Goal: Task Accomplishment & Management: Use online tool/utility

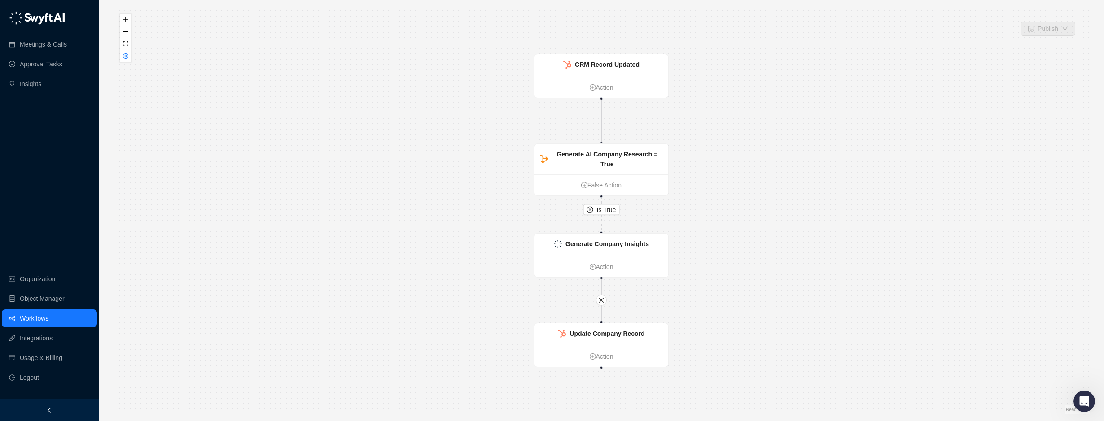
click at [39, 317] on link "Workflows" at bounding box center [34, 319] width 29 height 18
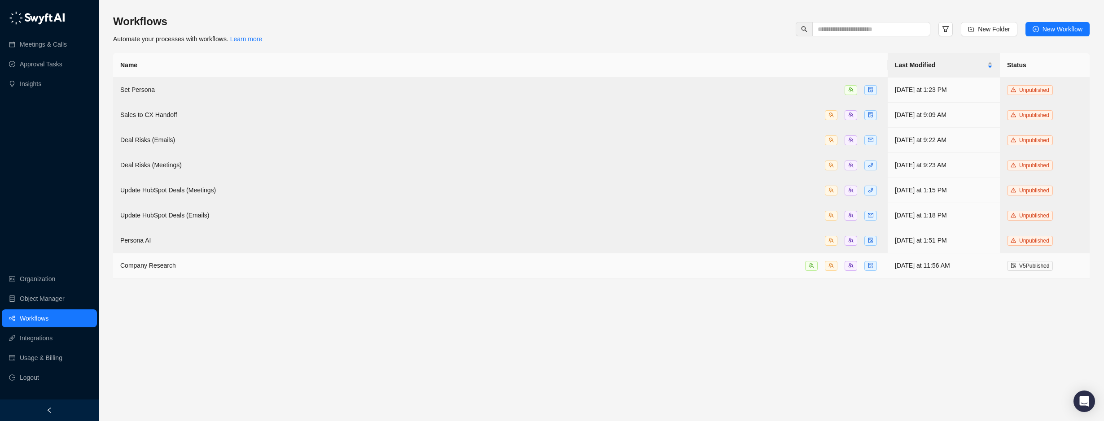
click at [176, 261] on div "Company Research" at bounding box center [500, 266] width 760 height 10
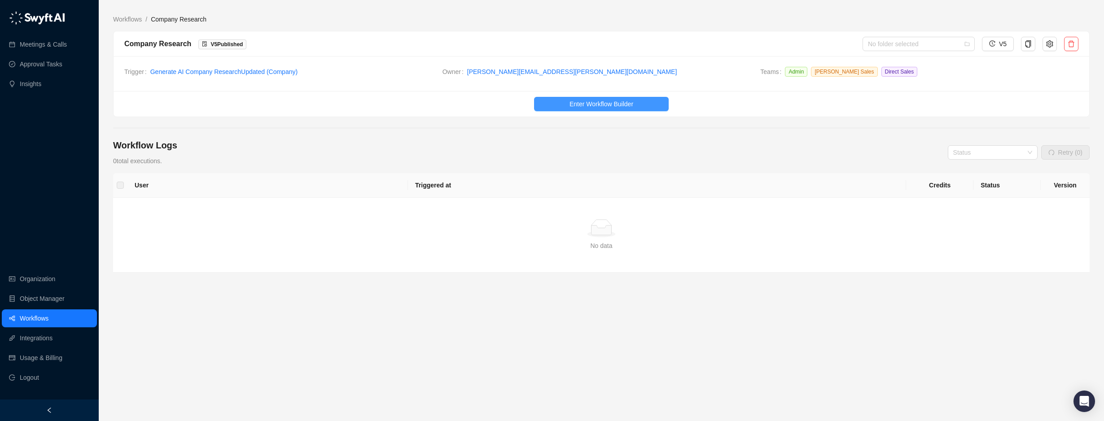
click at [601, 103] on span "Enter Workflow Builder" at bounding box center [601, 104] width 64 height 10
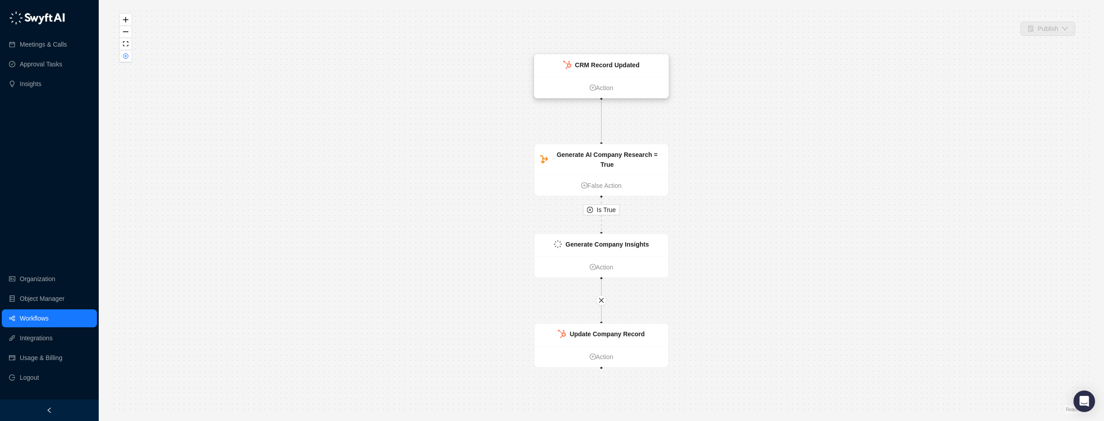
click at [616, 68] on strong "CRM Record Updated" at bounding box center [607, 64] width 65 height 7
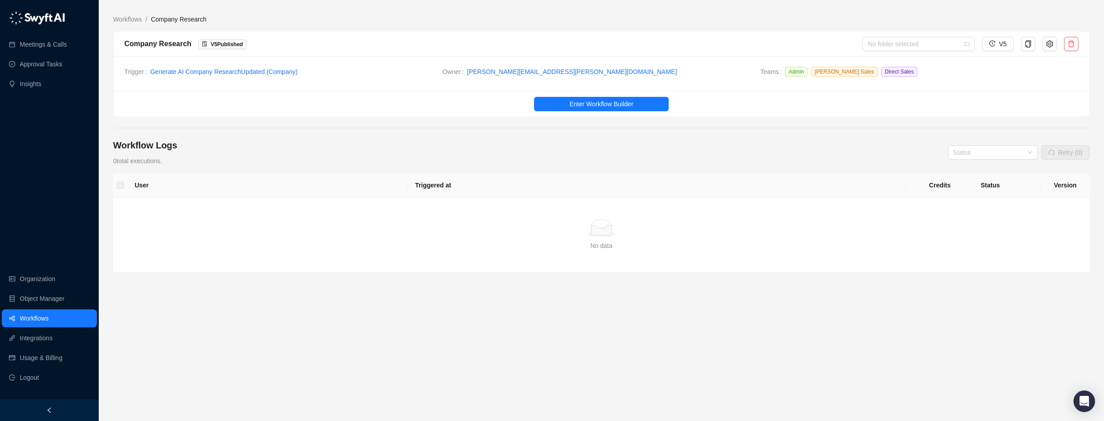
click at [382, 126] on main "Workflows / Company Research Company Research V 5 Published No folder selected …" at bounding box center [601, 214] width 976 height 400
click at [1010, 155] on input "search" at bounding box center [990, 152] width 74 height 13
click at [993, 184] on div "Complete" at bounding box center [993, 185] width 75 height 10
click at [970, 154] on span "Complete" at bounding box center [992, 152] width 79 height 13
click at [971, 166] on div "In Progress" at bounding box center [993, 171] width 75 height 10
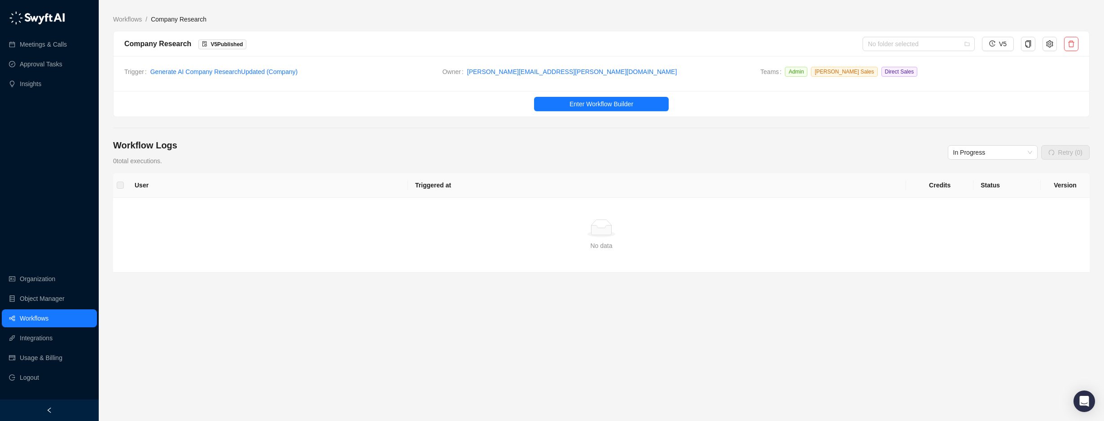
click at [312, 159] on div "Workflow Logs 0 total executions. In Progress Retry (0)" at bounding box center [601, 152] width 976 height 27
click at [999, 155] on input "search" at bounding box center [990, 152] width 74 height 13
click at [991, 184] on div "Complete" at bounding box center [993, 185] width 75 height 10
click at [986, 151] on span "Complete" at bounding box center [992, 152] width 79 height 13
click at [987, 197] on div "Paused" at bounding box center [993, 199] width 75 height 10
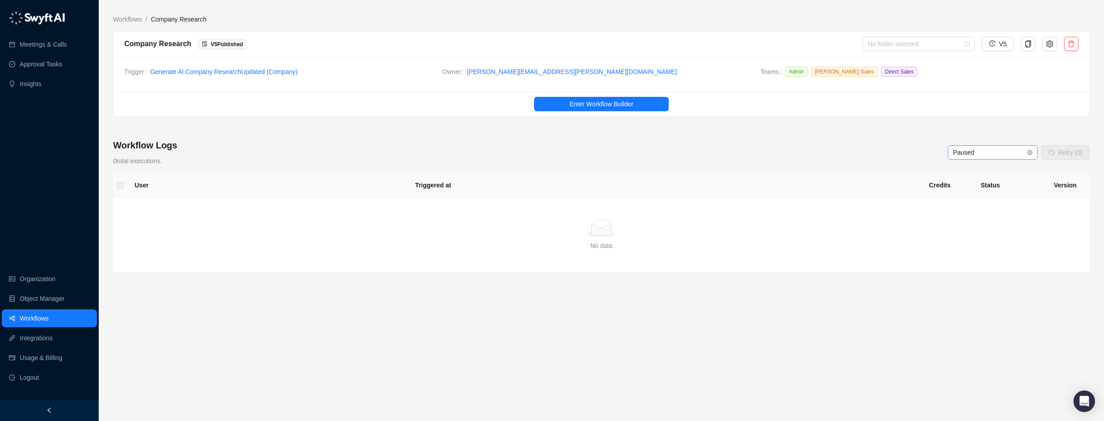
click at [998, 153] on span "Paused" at bounding box center [992, 152] width 79 height 13
click at [980, 210] on div "Error" at bounding box center [993, 214] width 75 height 10
click at [389, 161] on div "Workflow Logs 0 total executions. Error Retry (0)" at bounding box center [601, 152] width 976 height 27
drag, startPoint x: 224, startPoint y: 368, endPoint x: 24, endPoint y: 5, distance: 414.6
click at [224, 366] on main "Workflows / Company Research Company Research V 5 Published No folder selected …" at bounding box center [601, 214] width 976 height 400
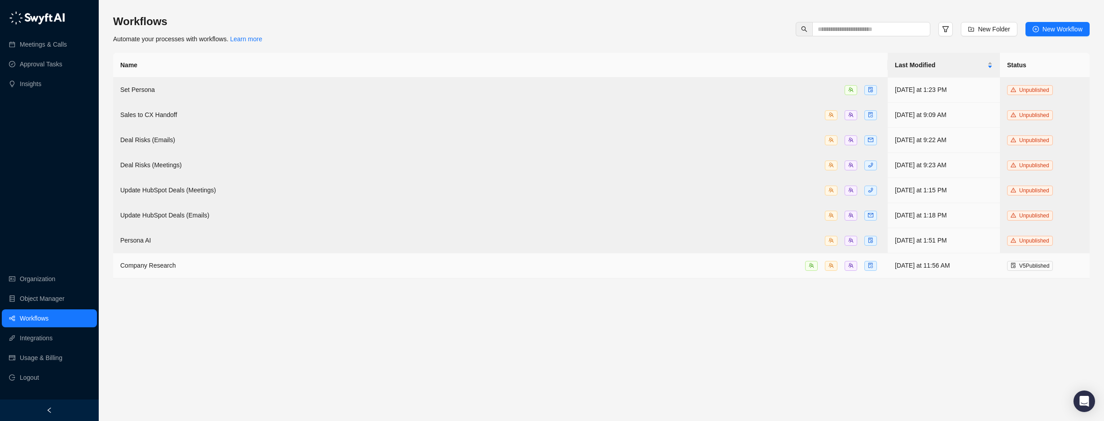
click at [391, 257] on td "Company Research" at bounding box center [500, 265] width 774 height 25
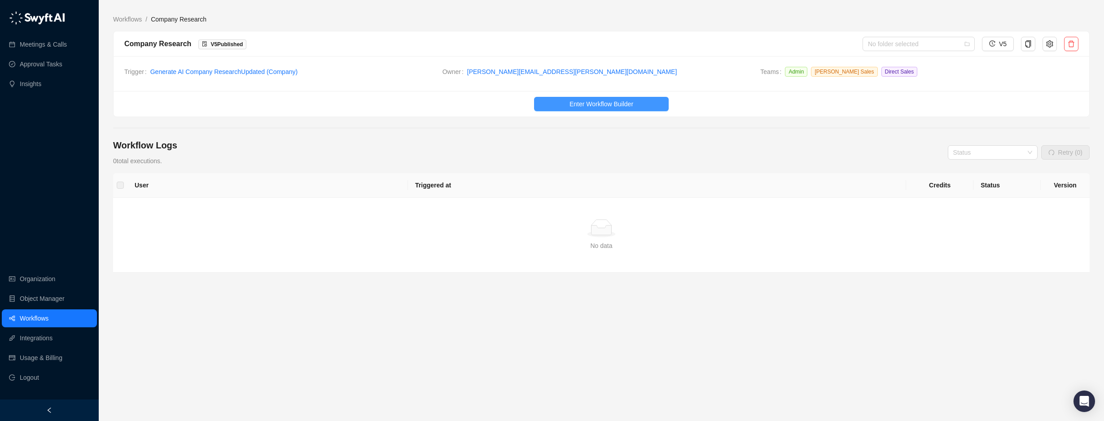
click at [586, 103] on span "Enter Workflow Builder" at bounding box center [601, 104] width 64 height 10
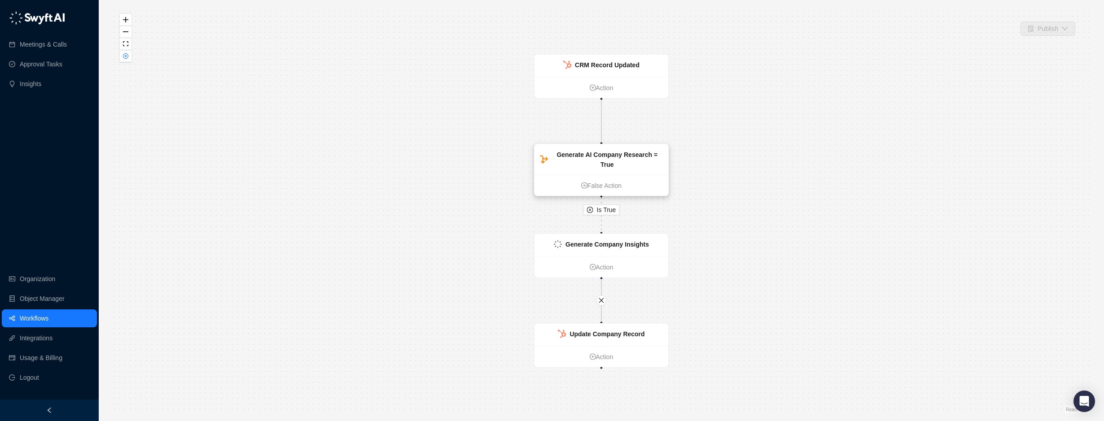
click at [611, 153] on strong "Generate AI Company Research = True" at bounding box center [606, 159] width 101 height 17
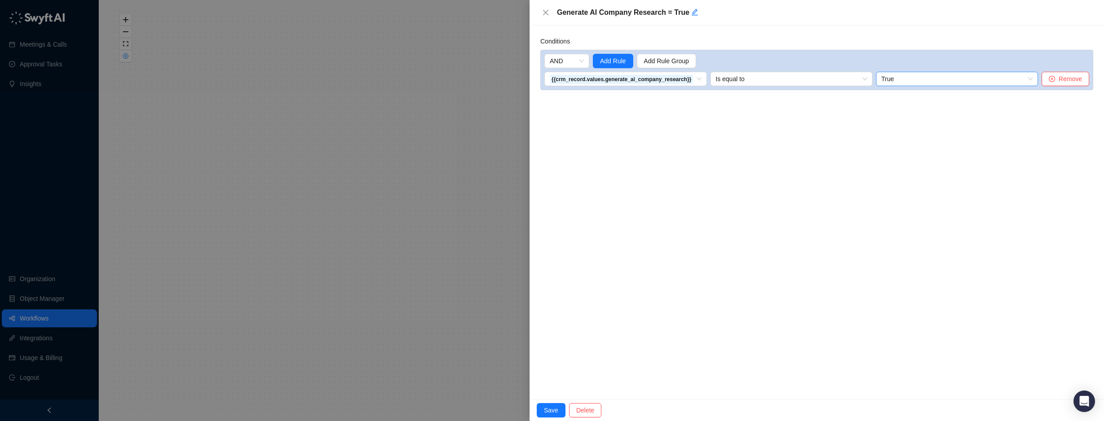
click at [902, 79] on span "True" at bounding box center [956, 78] width 151 height 13
click at [942, 43] on div "Conditions" at bounding box center [816, 42] width 553 height 13
click at [545, 8] on button "Close" at bounding box center [545, 12] width 11 height 11
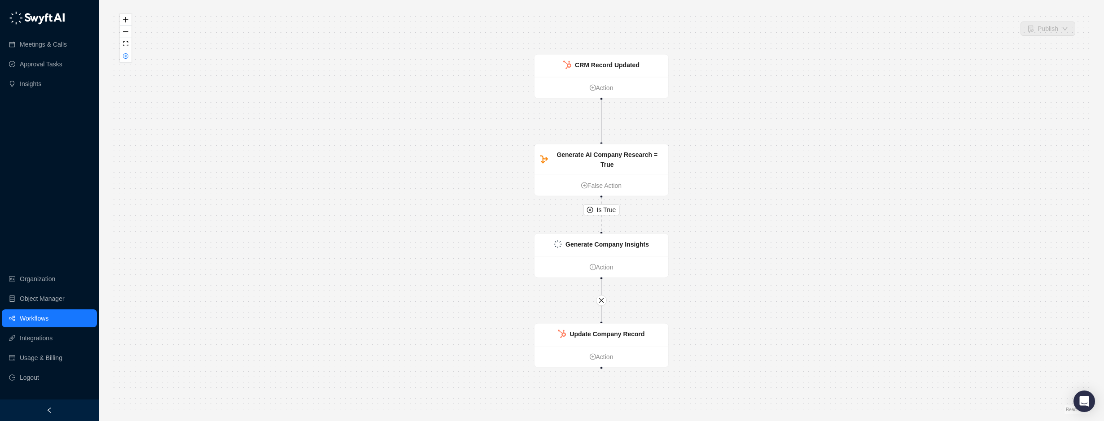
click at [336, 95] on div "Is True CRM Record Updated Action Generate AI Company Research = True False Act…" at bounding box center [601, 210] width 976 height 407
click at [619, 61] on strong "CRM Record Updated" at bounding box center [607, 64] width 65 height 7
click at [635, 68] on strong "CRM Record Updated" at bounding box center [607, 64] width 65 height 7
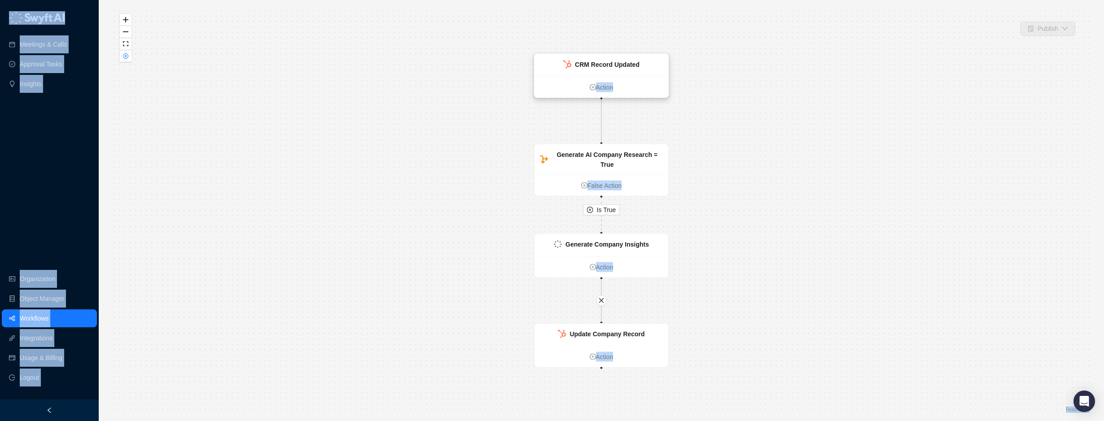
click at [636, 66] on strong "CRM Record Updated" at bounding box center [607, 64] width 65 height 7
click at [627, 65] on strong "CRM Record Updated" at bounding box center [607, 64] width 65 height 7
click at [614, 65] on strong "CRM Record Updated" at bounding box center [607, 64] width 65 height 7
click at [593, 67] on strong "CRM Record Updated" at bounding box center [607, 64] width 65 height 7
click at [594, 67] on strong "CRM Record Updated" at bounding box center [608, 64] width 65 height 7
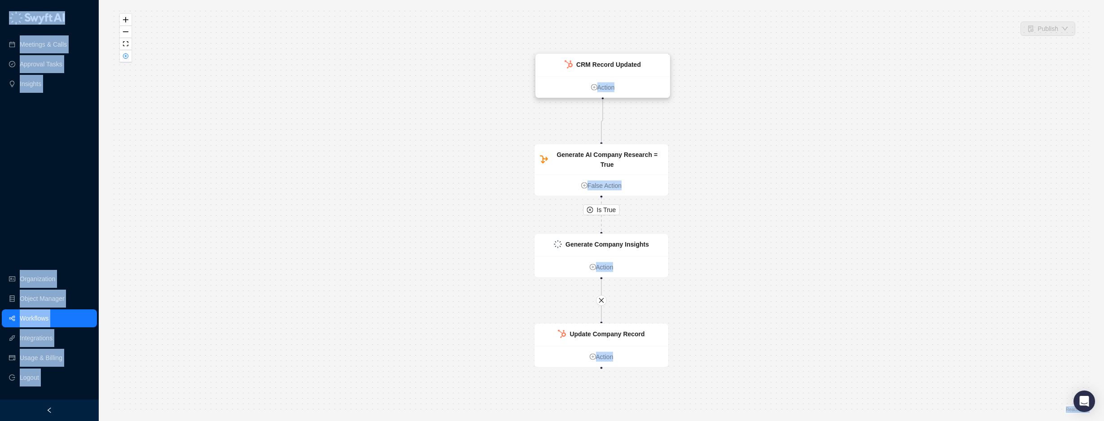
click at [594, 66] on strong "CRM Record Updated" at bounding box center [608, 64] width 65 height 7
click at [595, 65] on strong "CRM Record Updated" at bounding box center [608, 64] width 65 height 7
click at [586, 152] on strong "Generate AI Company Research = True" at bounding box center [606, 159] width 101 height 17
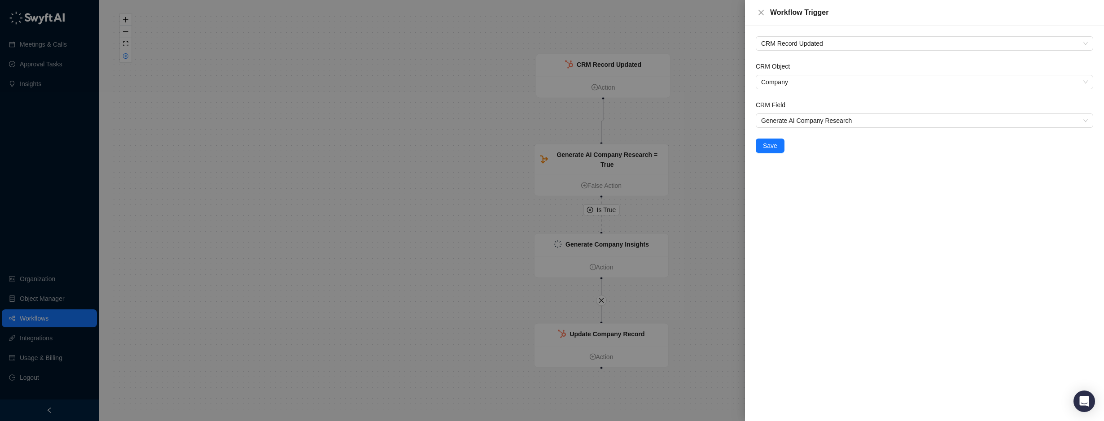
click at [586, 152] on div at bounding box center [552, 210] width 1104 height 421
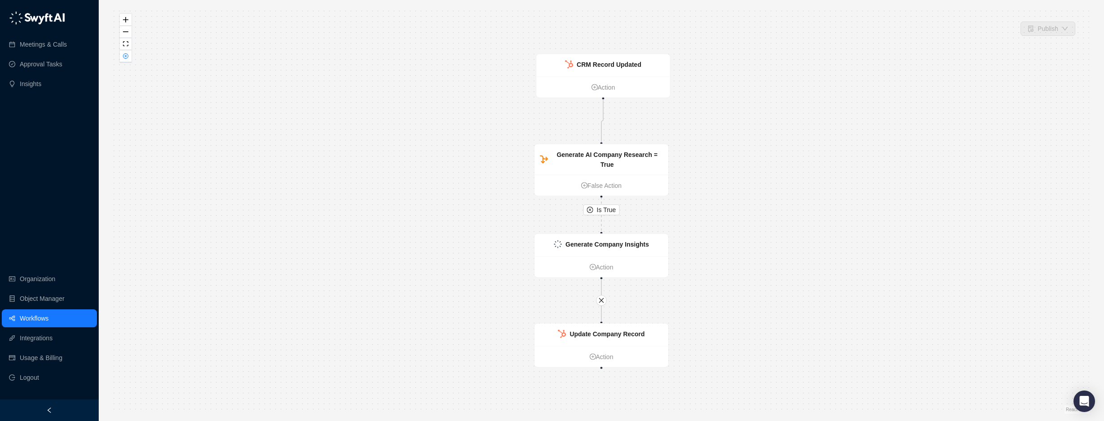
click at [586, 152] on strong "Generate AI Company Research = True" at bounding box center [606, 159] width 101 height 17
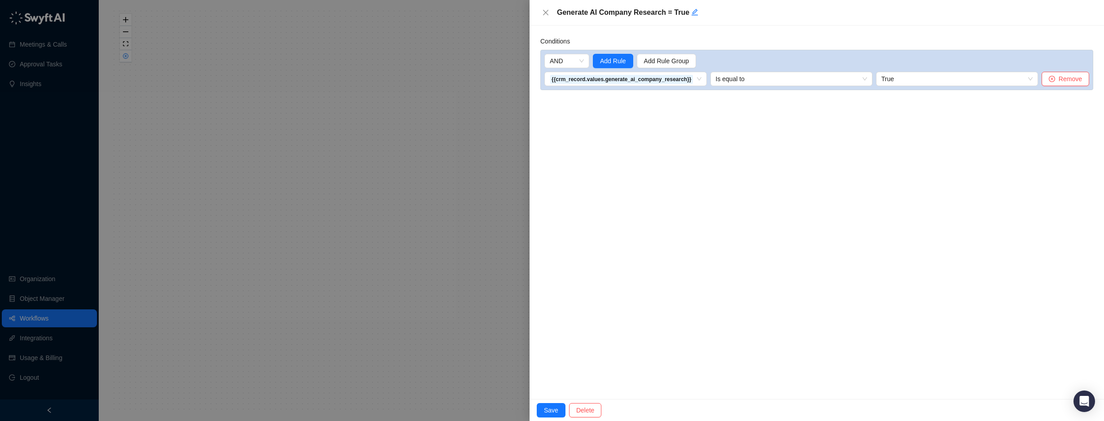
click at [417, 217] on div at bounding box center [552, 210] width 1104 height 421
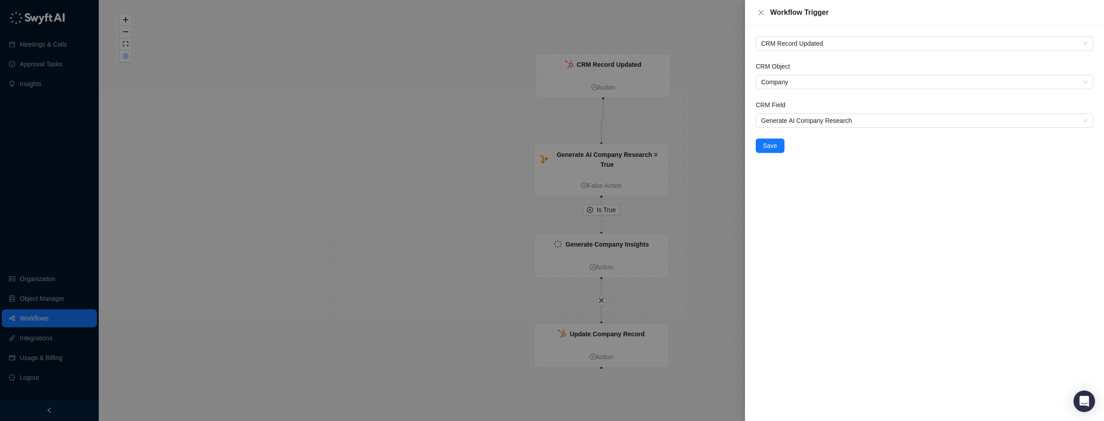
click at [320, 71] on div at bounding box center [552, 210] width 1104 height 421
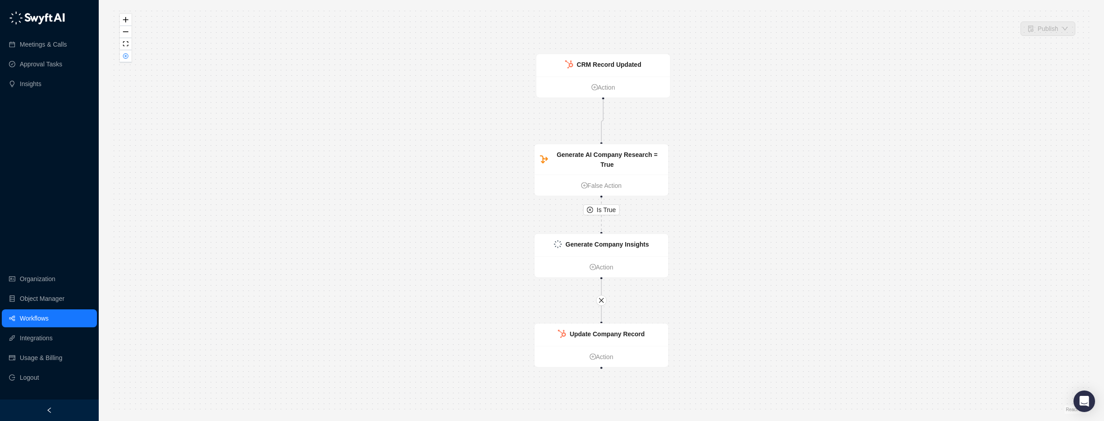
click at [25, 319] on link "Workflows" at bounding box center [34, 319] width 29 height 18
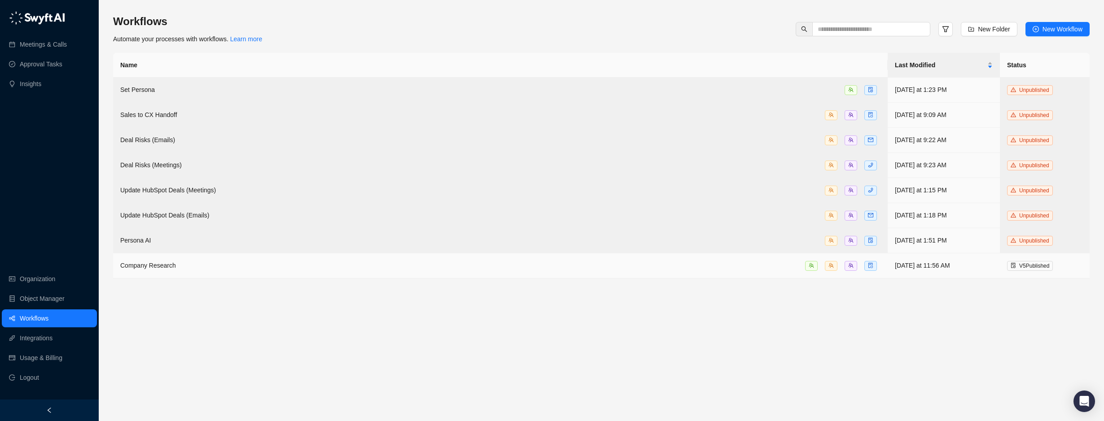
click at [1035, 263] on span "V 5 Published" at bounding box center [1034, 266] width 30 height 6
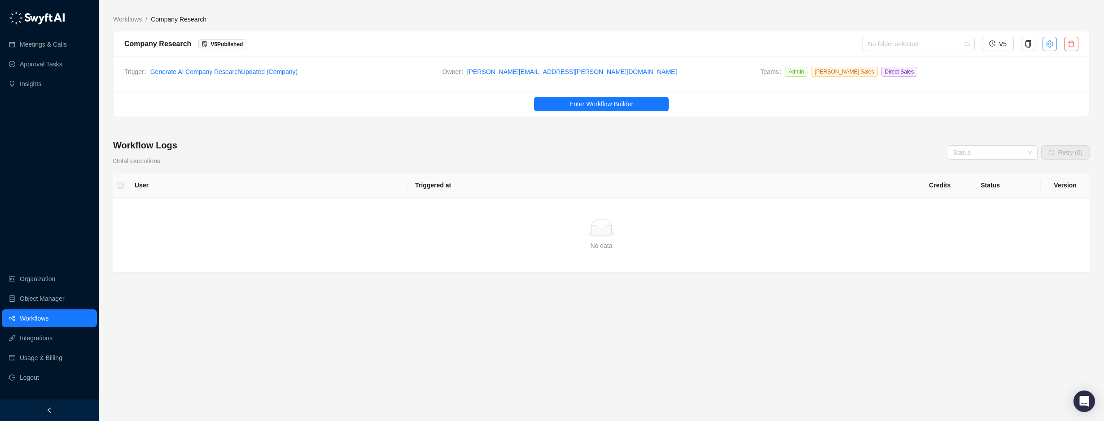
click at [1053, 47] on button "button" at bounding box center [1049, 44] width 14 height 14
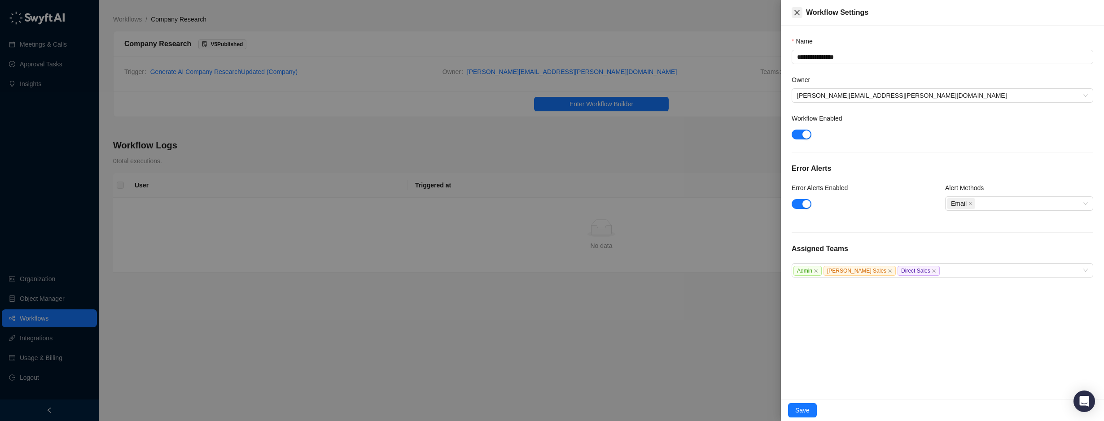
click at [793, 11] on icon "close" at bounding box center [796, 12] width 7 height 7
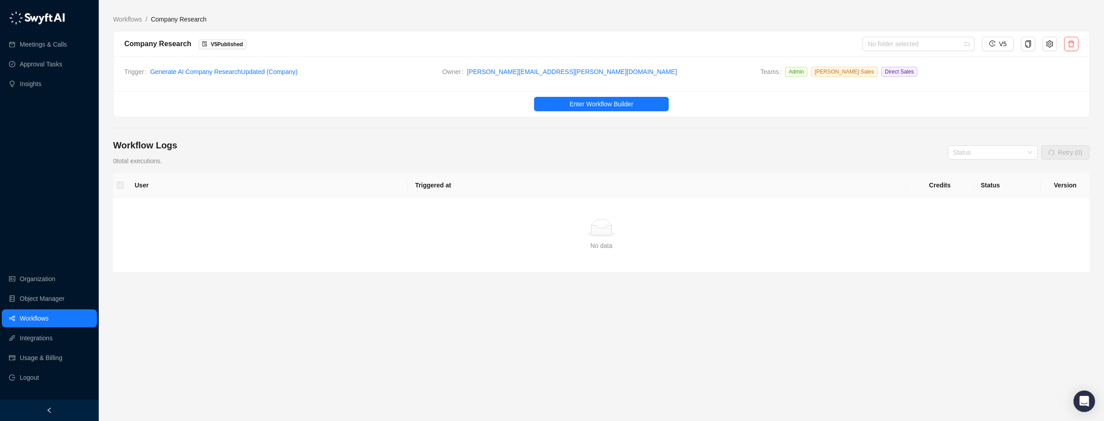
drag, startPoint x: 927, startPoint y: 1, endPoint x: 935, endPoint y: 12, distance: 13.4
click at [927, 2] on div "Workflows / Company Research Company Research V 5 Published No folder selected …" at bounding box center [601, 210] width 1005 height 421
click at [550, 309] on div "User Triggered at Credits Status Version Simple Empty No data" at bounding box center [601, 256] width 976 height 167
click at [53, 300] on link "Object Manager" at bounding box center [42, 299] width 45 height 18
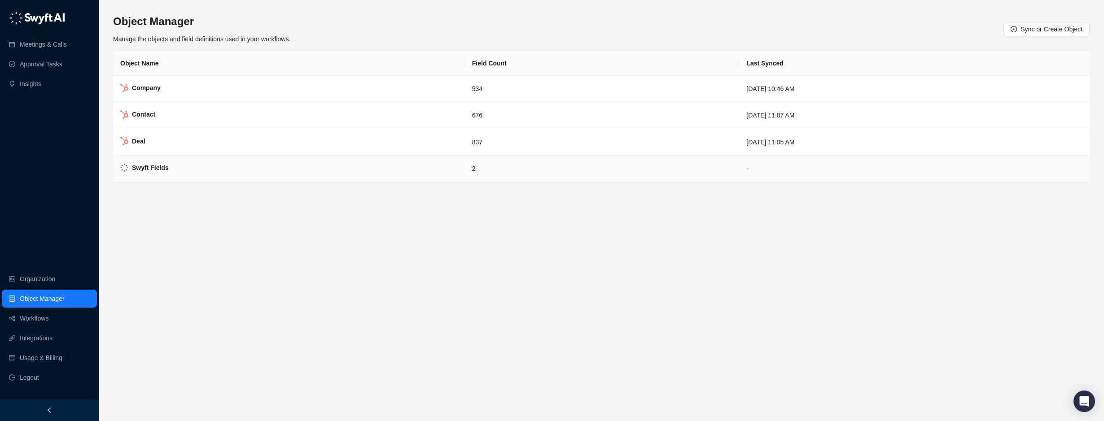
click at [170, 172] on td "Swyft Fields" at bounding box center [289, 169] width 352 height 26
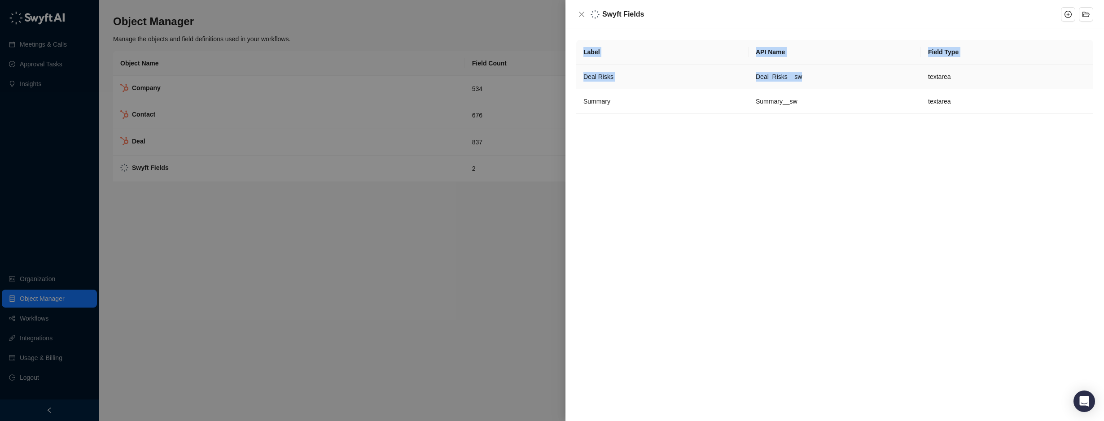
drag, startPoint x: 569, startPoint y: 79, endPoint x: 878, endPoint y: 92, distance: 309.4
click at [878, 92] on div "Label API Name Field Type Deal Risks Deal_Risks__sw textarea Summary Summary__s…" at bounding box center [834, 225] width 538 height 392
click at [956, 135] on div "Label API Name Field Type Deal Risks Deal_Risks__sw textarea Summary Summary__s…" at bounding box center [834, 225] width 538 height 392
click at [955, 135] on div "Label API Name Field Type Deal Risks Deal_Risks__sw textarea Summary Summary__s…" at bounding box center [834, 225] width 538 height 392
click at [575, 14] on div "Swyft Fields" at bounding box center [834, 14] width 538 height 29
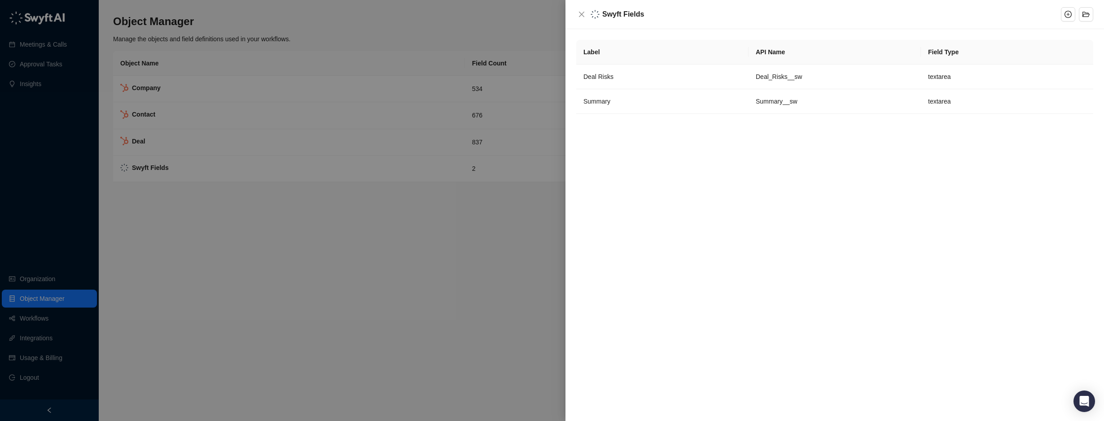
click at [588, 16] on div "Swyft Fields" at bounding box center [818, 14] width 485 height 11
click at [598, 10] on img at bounding box center [594, 14] width 9 height 9
click at [597, 10] on img at bounding box center [594, 14] width 9 height 9
click at [577, 9] on button "Close" at bounding box center [581, 14] width 11 height 11
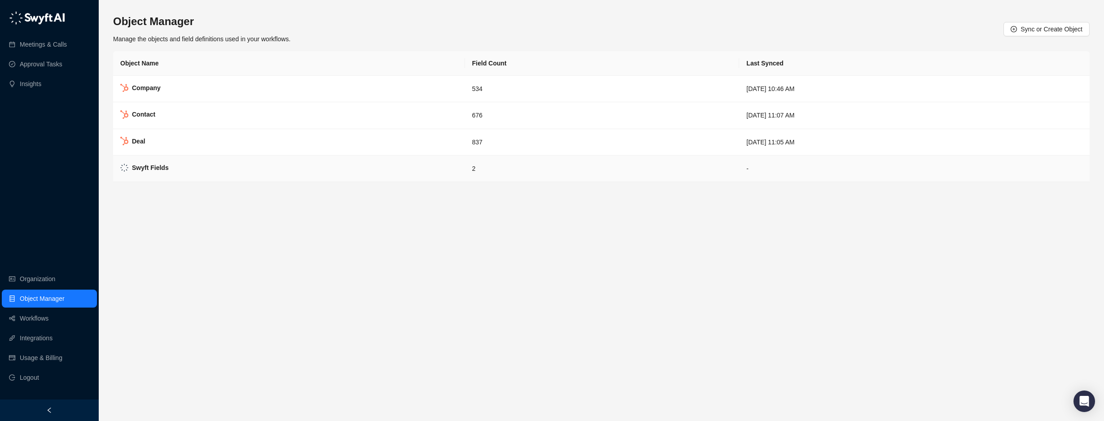
click at [150, 167] on strong "Swyft Fields" at bounding box center [150, 167] width 37 height 7
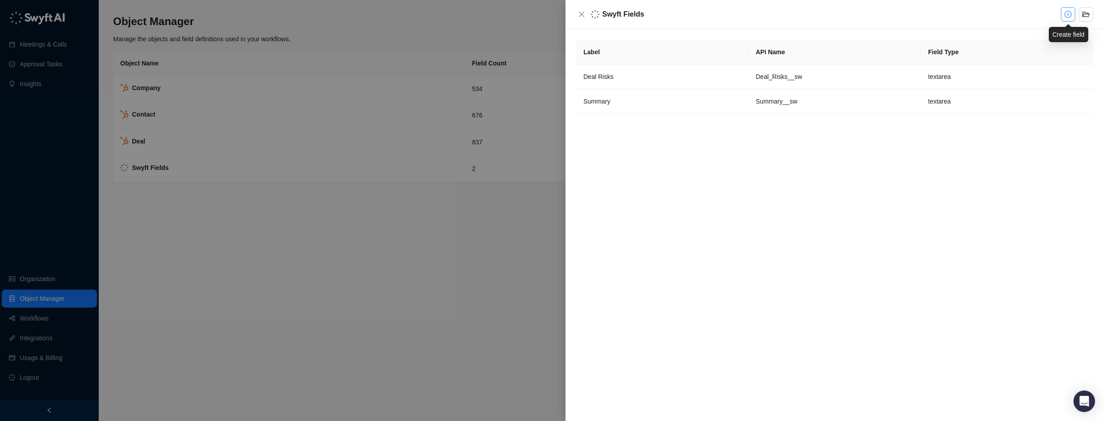
click at [1068, 15] on icon "plus-circle" at bounding box center [1067, 14] width 7 height 7
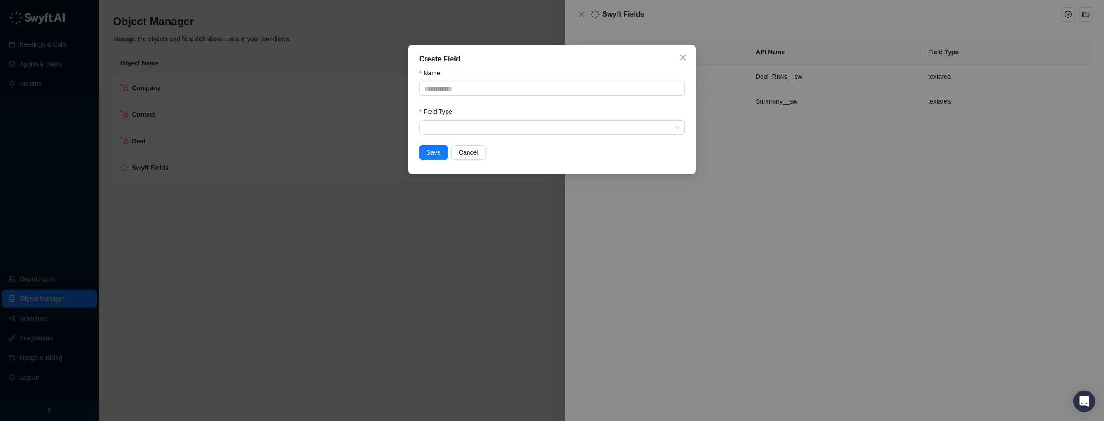
click at [684, 52] on button "Close" at bounding box center [683, 57] width 14 height 14
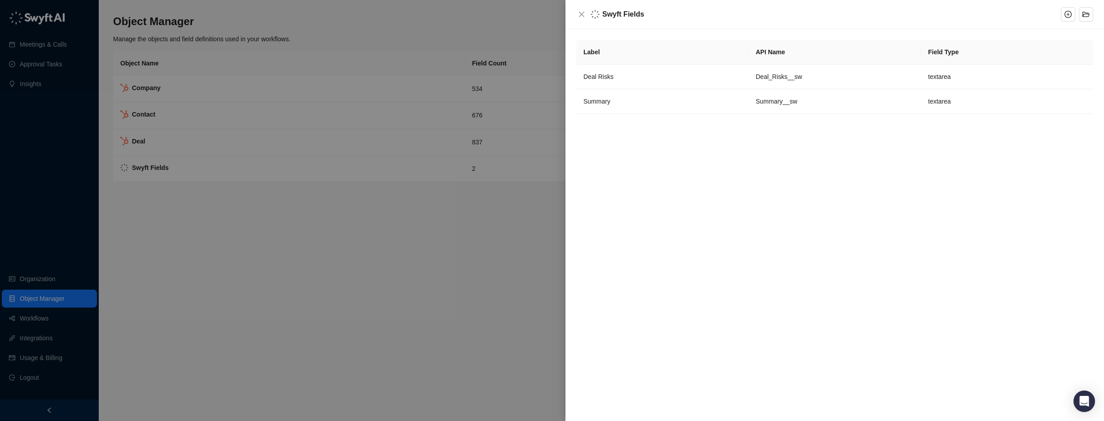
click at [341, 262] on div at bounding box center [552, 210] width 1104 height 421
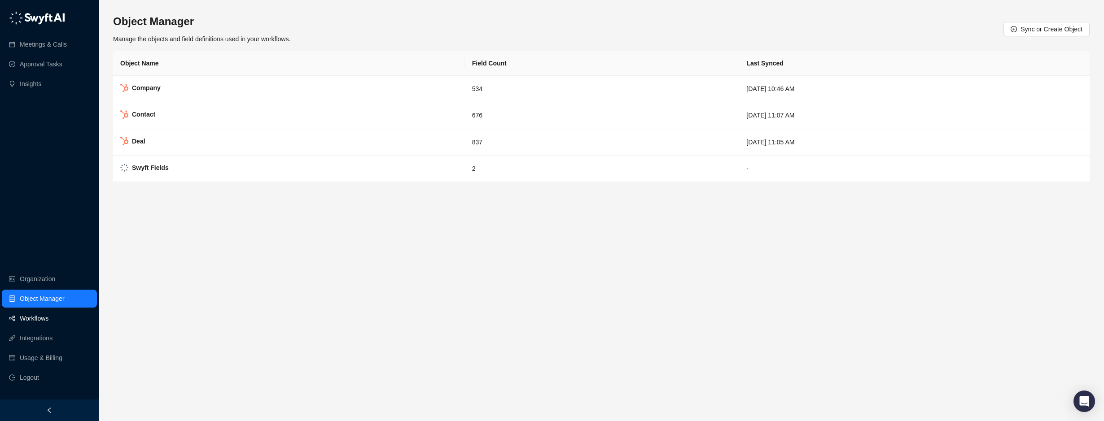
click at [35, 315] on link "Workflows" at bounding box center [34, 319] width 29 height 18
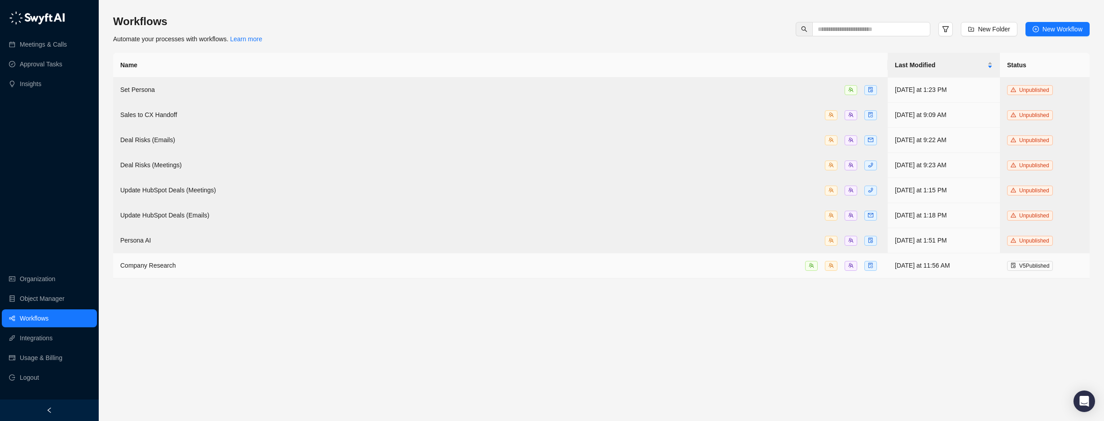
click at [313, 267] on td "Company Research" at bounding box center [500, 265] width 774 height 25
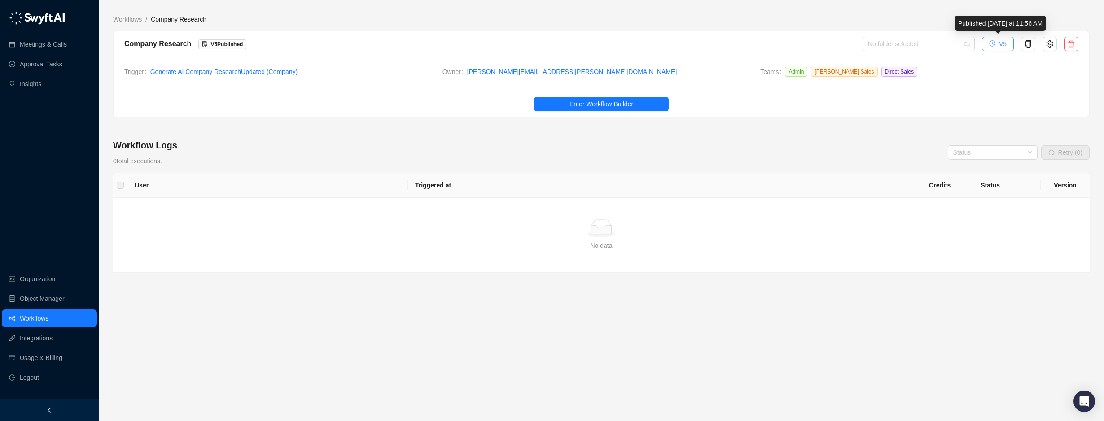
click at [997, 45] on button "V5" at bounding box center [998, 44] width 32 height 14
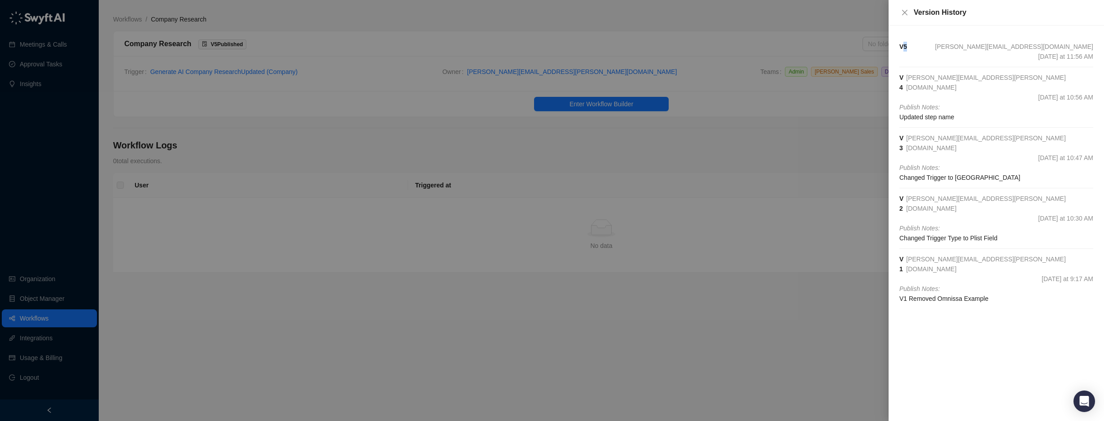
drag, startPoint x: 901, startPoint y: 43, endPoint x: 943, endPoint y: 49, distance: 42.6
click at [942, 49] on div "V 5 [EMAIL_ADDRESS][DOMAIN_NAME] [DATE] at 11:56 AM" at bounding box center [996, 52] width 194 height 20
copy strong "5"
click at [908, 11] on button "Close" at bounding box center [904, 12] width 11 height 11
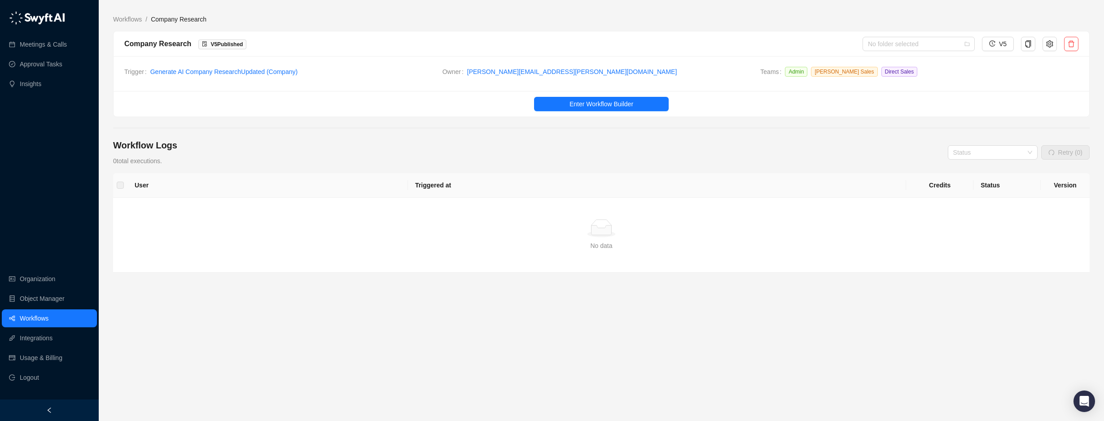
click at [887, 18] on ol "Workflows / Company Research" at bounding box center [601, 19] width 976 height 10
click at [920, 14] on div "Workflows / Company Research Company Research V 5 Published No folder selected …" at bounding box center [601, 210] width 976 height 407
click at [624, 101] on span "Enter Workflow Builder" at bounding box center [601, 104] width 64 height 10
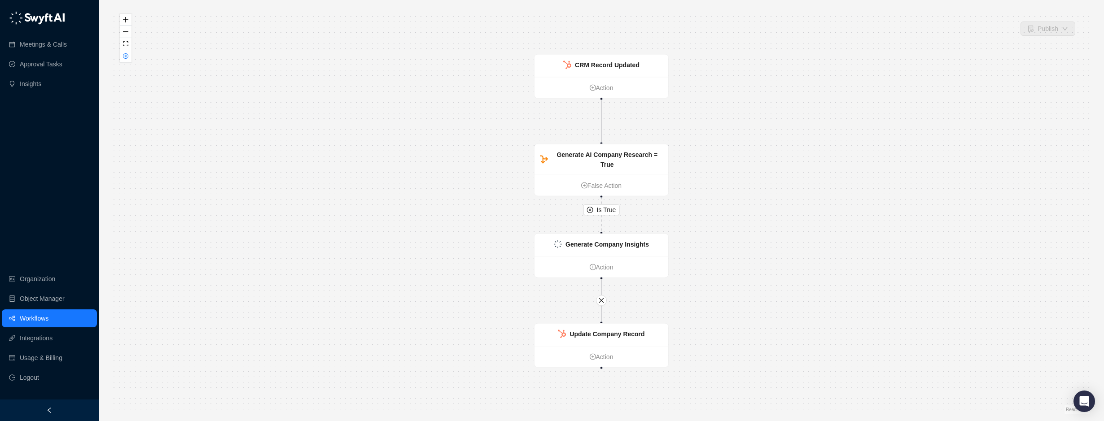
click at [41, 321] on link "Workflows" at bounding box center [34, 319] width 29 height 18
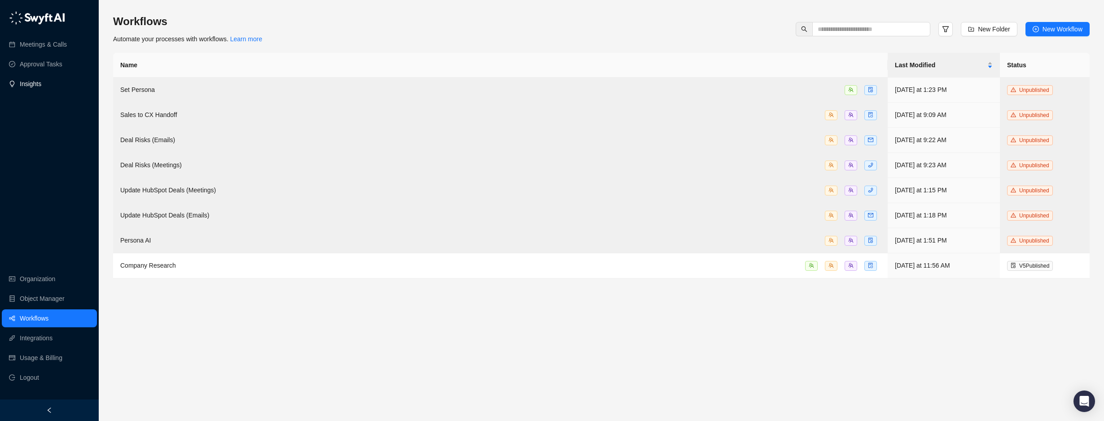
click at [33, 80] on link "Insights" at bounding box center [31, 84] width 22 height 18
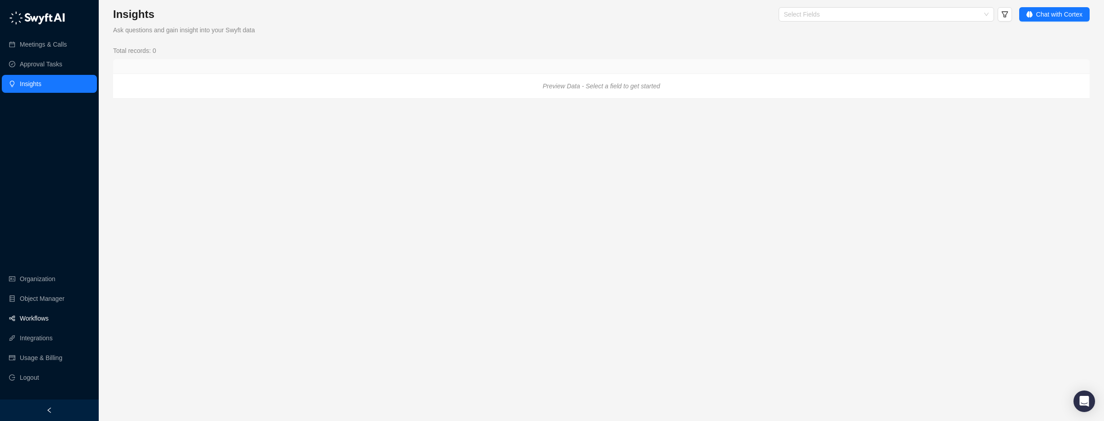
click at [46, 317] on link "Workflows" at bounding box center [34, 319] width 29 height 18
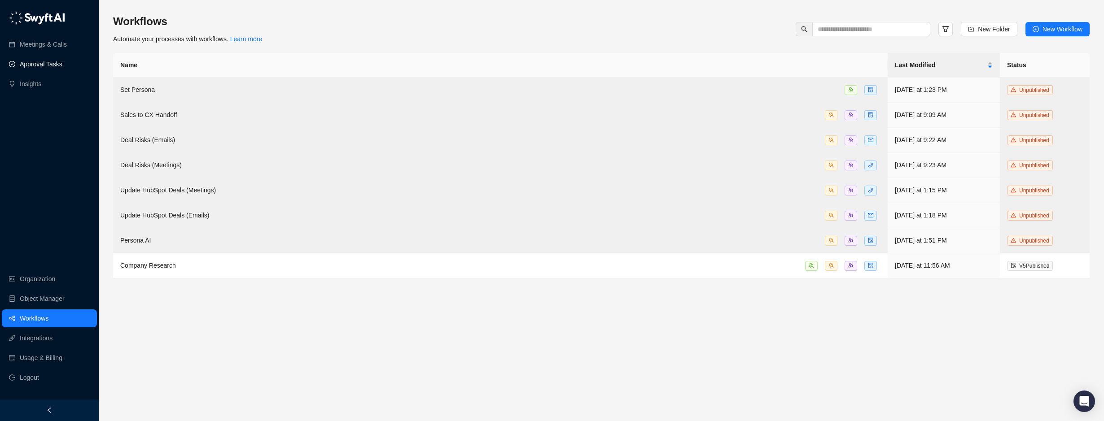
click at [47, 65] on link "Approval Tasks" at bounding box center [41, 64] width 43 height 18
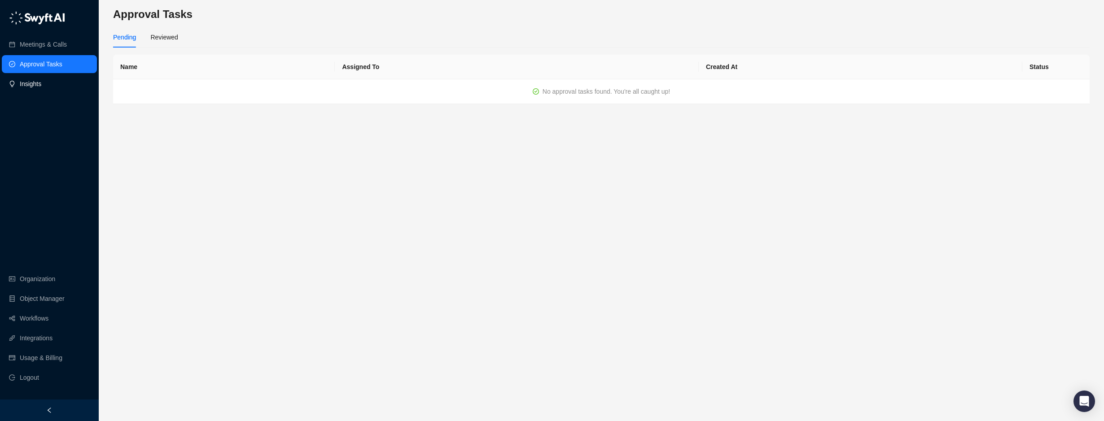
click at [36, 81] on link "Insights" at bounding box center [31, 84] width 22 height 18
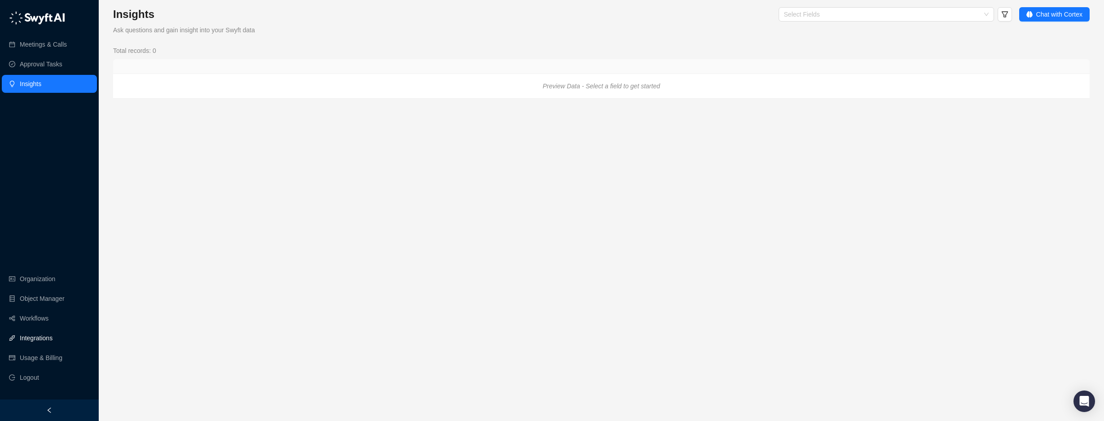
click at [34, 339] on link "Integrations" at bounding box center [36, 338] width 33 height 18
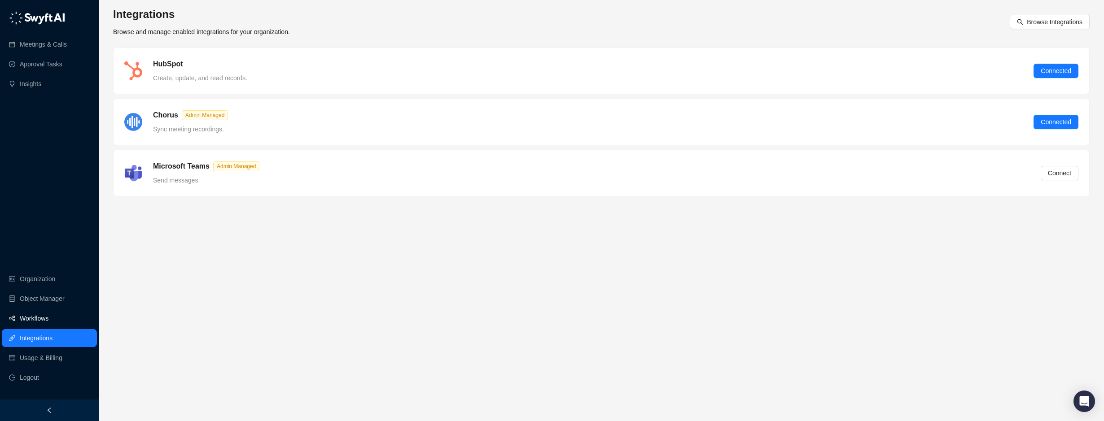
click at [31, 314] on link "Workflows" at bounding box center [34, 319] width 29 height 18
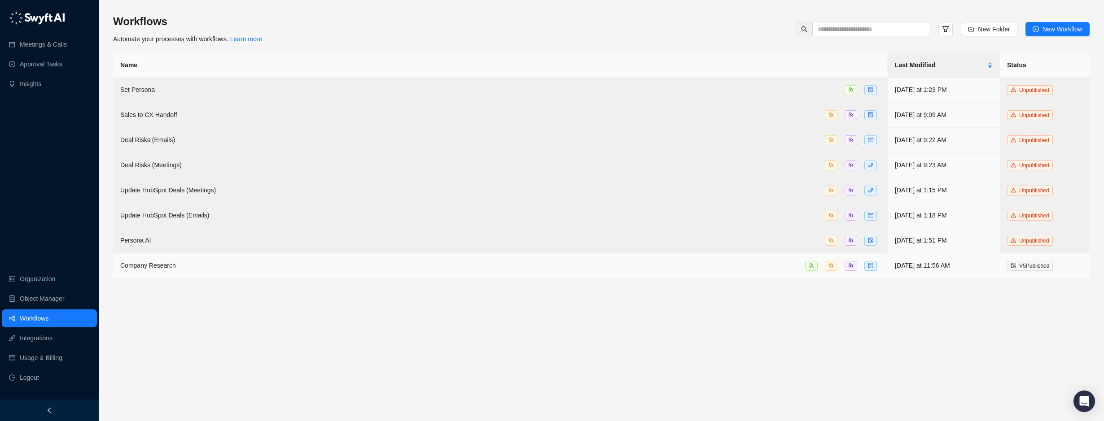
click at [155, 262] on span "Company Research" at bounding box center [148, 265] width 56 height 7
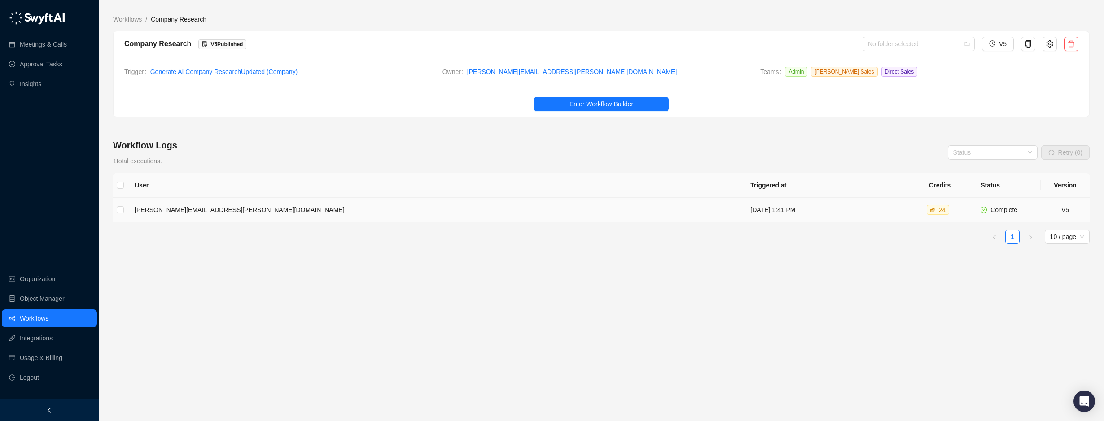
click at [192, 208] on td "[PERSON_NAME][EMAIL_ADDRESS][PERSON_NAME][DOMAIN_NAME]" at bounding box center [435, 210] width 616 height 25
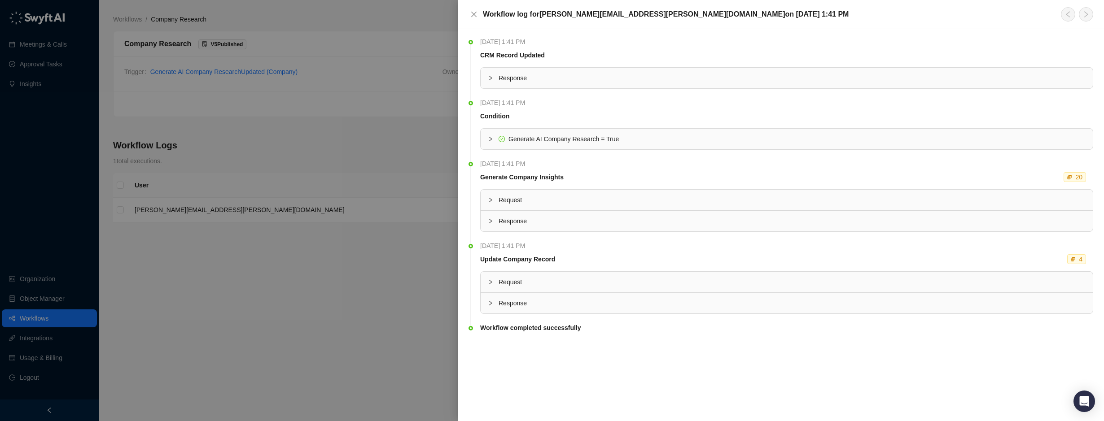
click at [507, 196] on span "Request" at bounding box center [791, 200] width 587 height 10
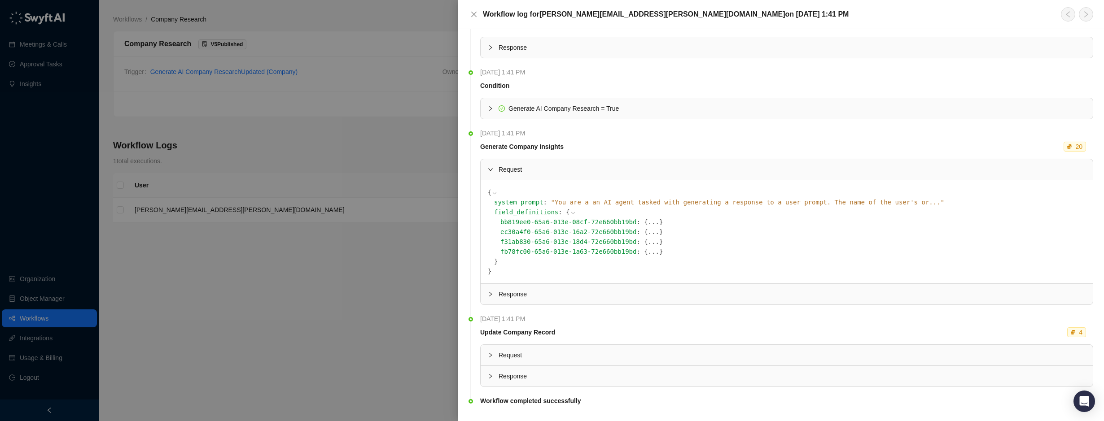
scroll to position [45, 0]
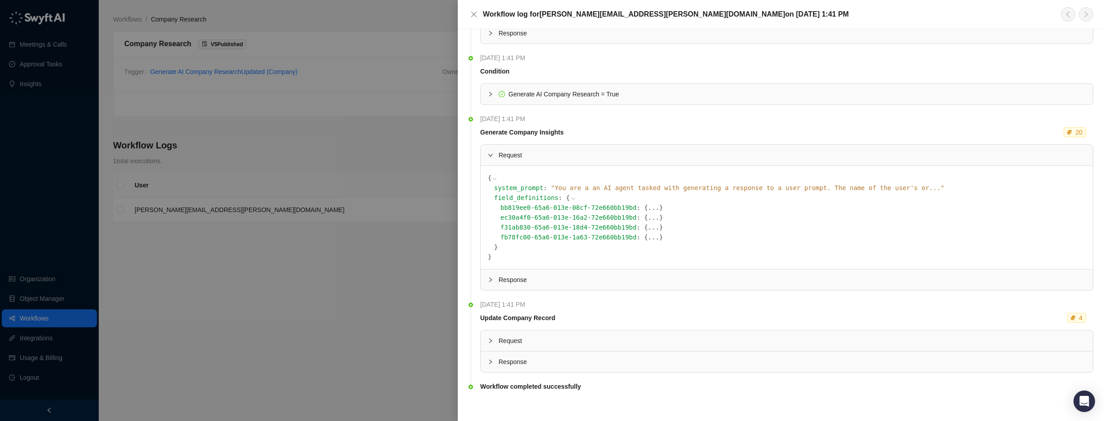
drag, startPoint x: 494, startPoint y: 286, endPoint x: 494, endPoint y: 280, distance: 6.7
click at [494, 285] on div "Response" at bounding box center [786, 280] width 612 height 21
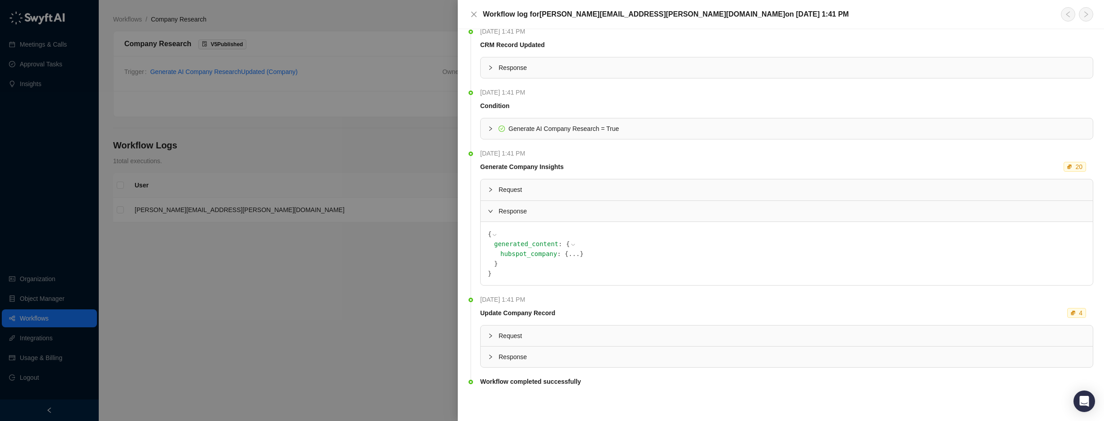
scroll to position [10, 0]
click at [490, 332] on div at bounding box center [493, 336] width 11 height 10
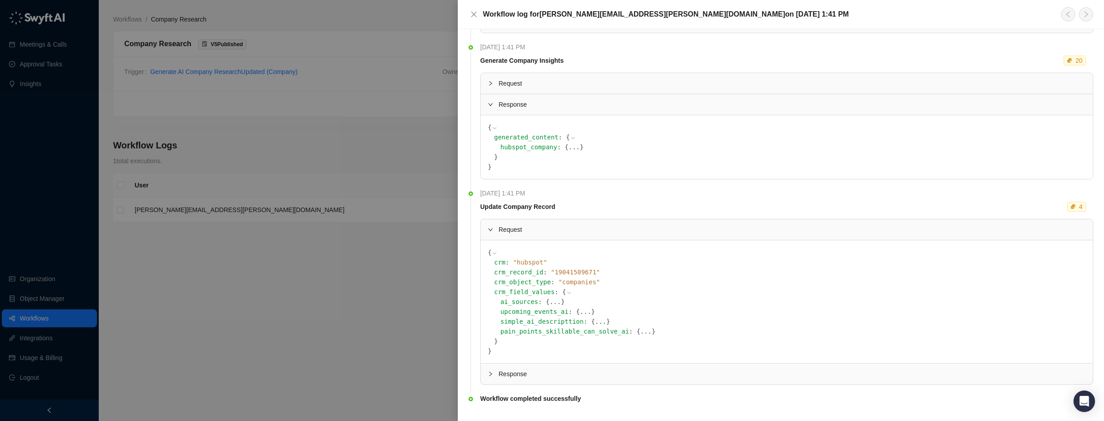
scroll to position [134, 0]
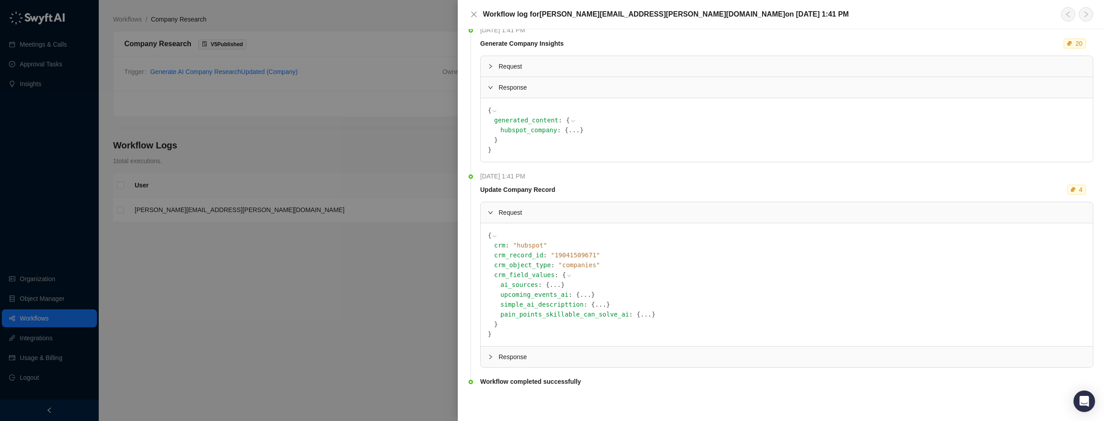
click at [491, 357] on icon "collapsed" at bounding box center [490, 356] width 5 height 5
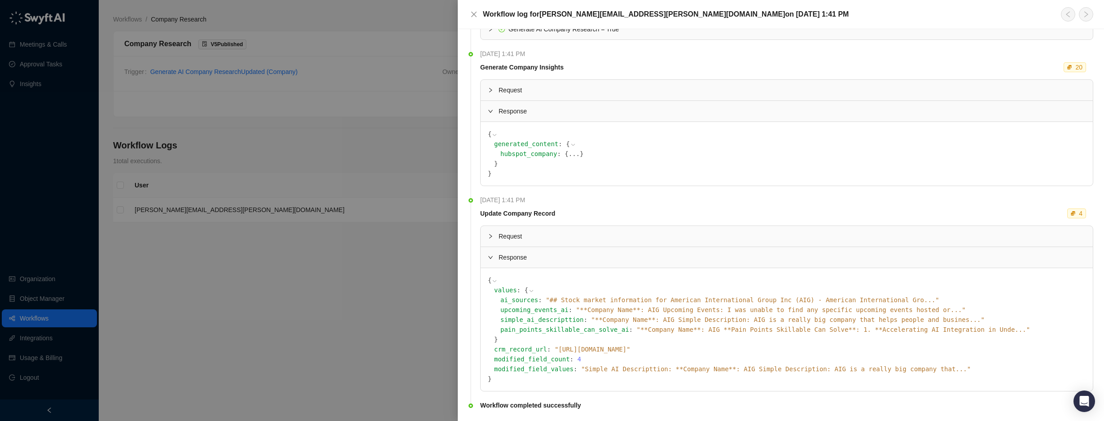
scroll to position [89, 0]
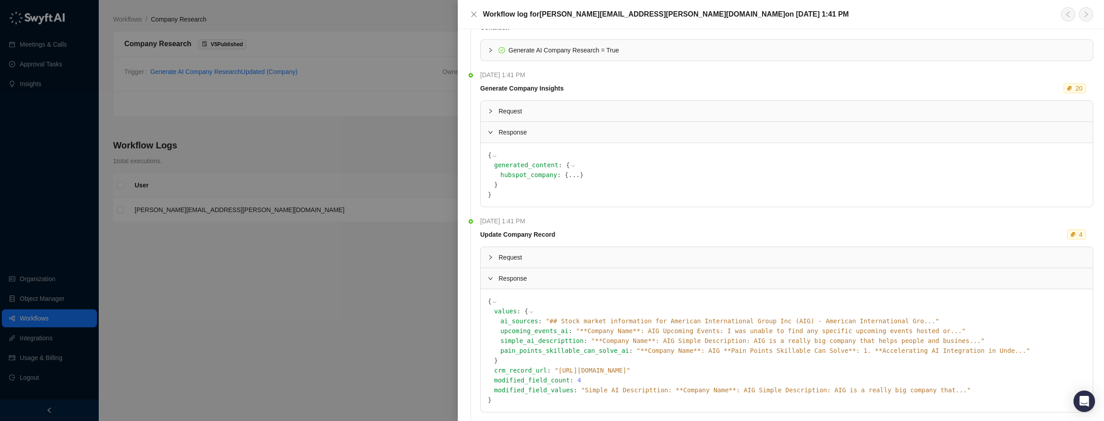
click at [498, 258] on div at bounding box center [493, 258] width 11 height 10
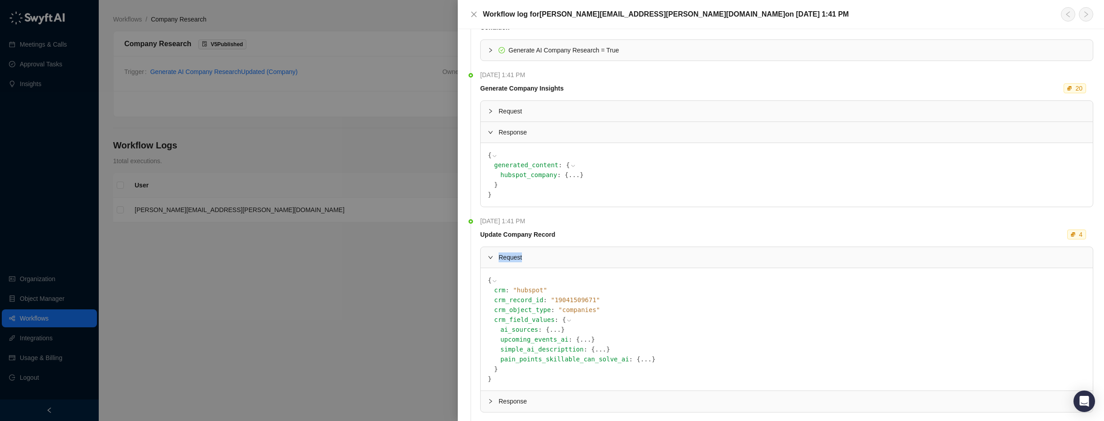
click at [498, 258] on div at bounding box center [493, 258] width 11 height 10
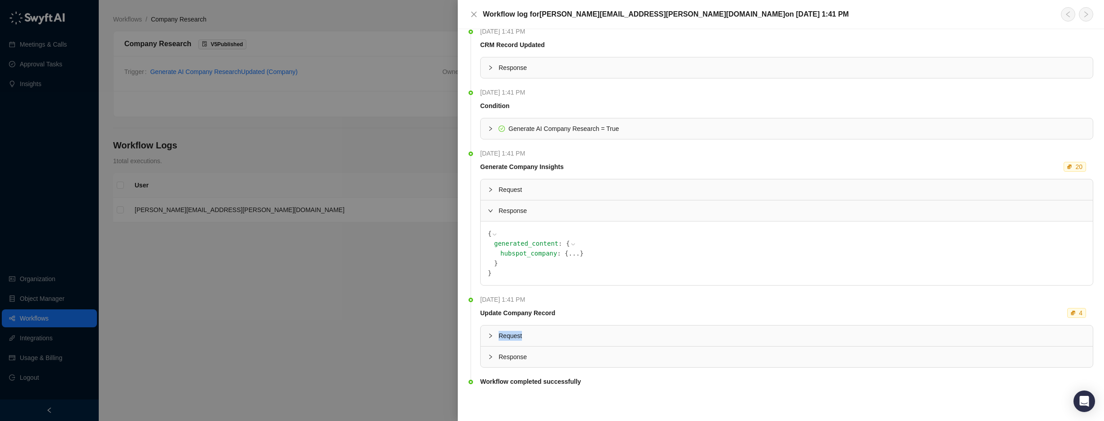
scroll to position [10, 0]
